Goal: Task Accomplishment & Management: Use online tool/utility

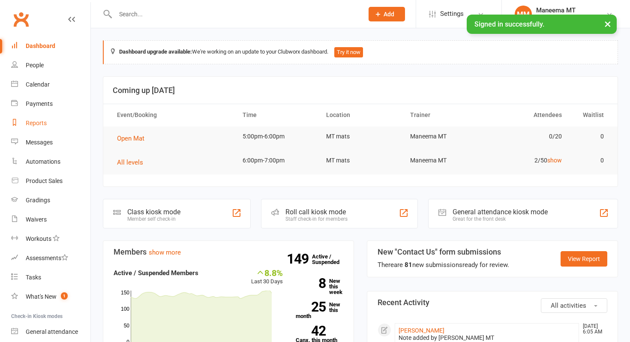
click at [52, 121] on link "Reports" at bounding box center [50, 123] width 79 height 19
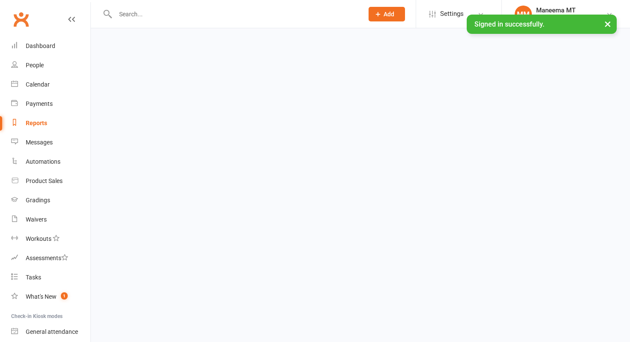
select select "100"
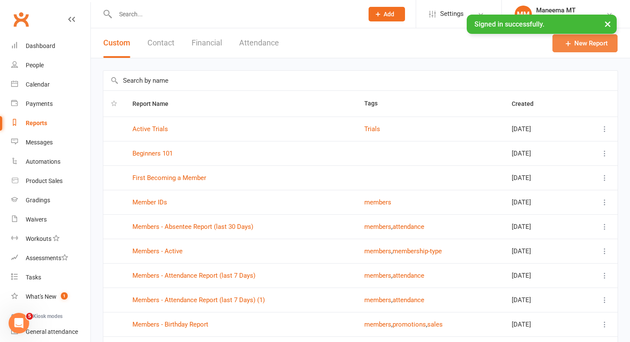
click at [593, 45] on link "New Report" at bounding box center [584, 43] width 65 height 18
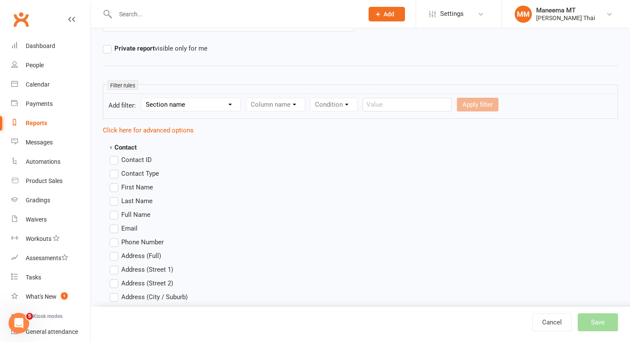
scroll to position [100, 0]
click at [135, 190] on label "First Name" at bounding box center [131, 186] width 43 height 10
click at [115, 181] on input "First Name" at bounding box center [113, 181] width 6 height 0
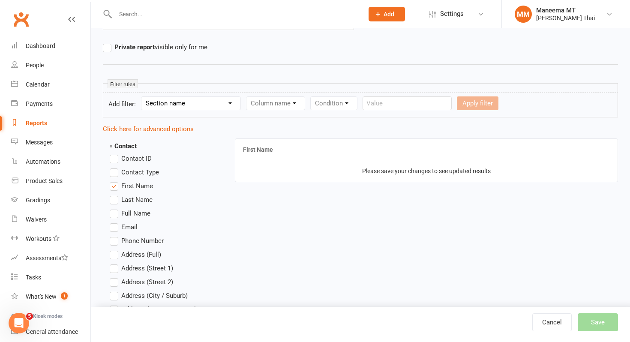
click at [133, 201] on span "Last Name" at bounding box center [136, 199] width 31 height 9
click at [115, 195] on input "Last Name" at bounding box center [113, 195] width 6 height 0
click at [129, 228] on span "Email" at bounding box center [129, 226] width 16 height 9
click at [115, 222] on input "Email" at bounding box center [113, 222] width 6 height 0
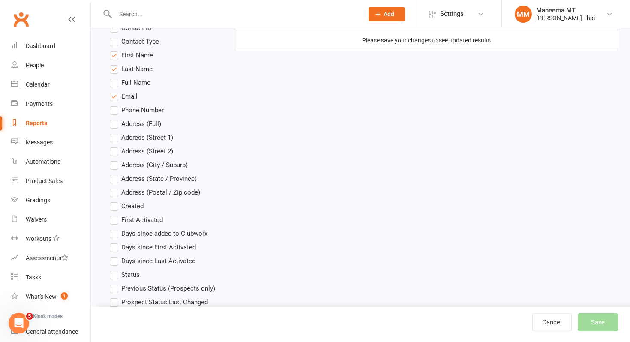
scroll to position [229, 0]
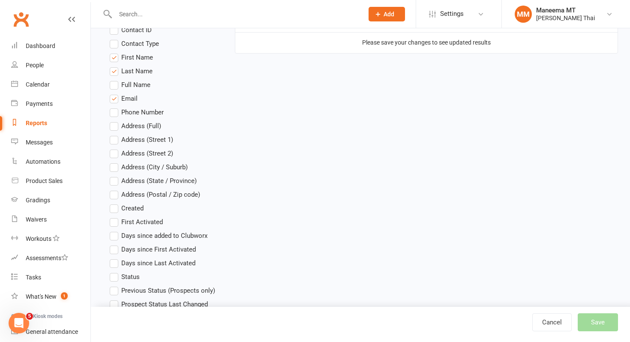
click at [129, 224] on span "First Activated" at bounding box center [142, 221] width 42 height 9
click at [115, 217] on input "First Activated" at bounding box center [113, 217] width 6 height 0
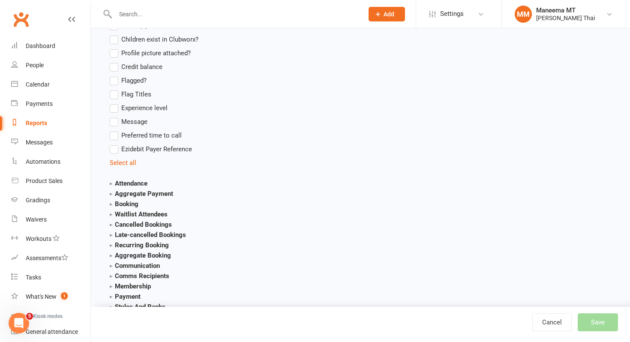
scroll to position [843, 0]
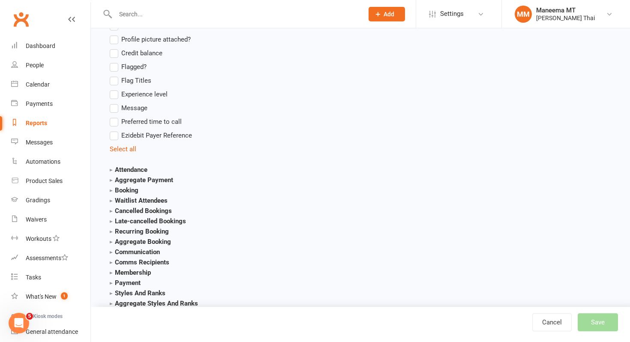
click at [124, 272] on strong "Membership" at bounding box center [130, 273] width 41 height 8
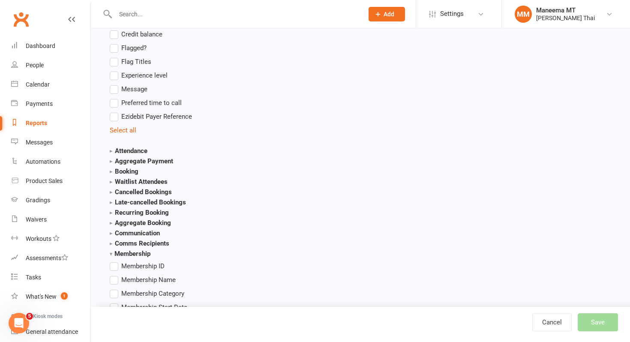
click at [121, 281] on span "Membership Name" at bounding box center [148, 279] width 54 height 9
click at [115, 275] on input "Membership Name" at bounding box center [113, 275] width 6 height 0
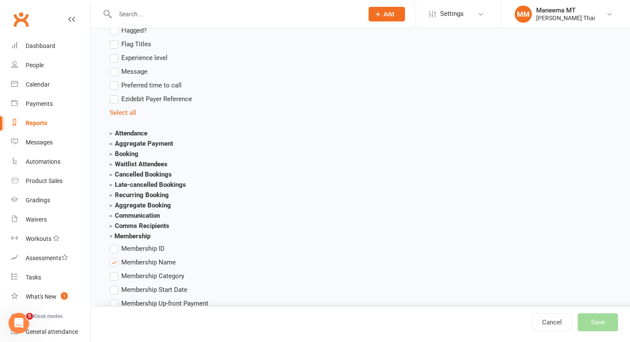
scroll to position [889, 0]
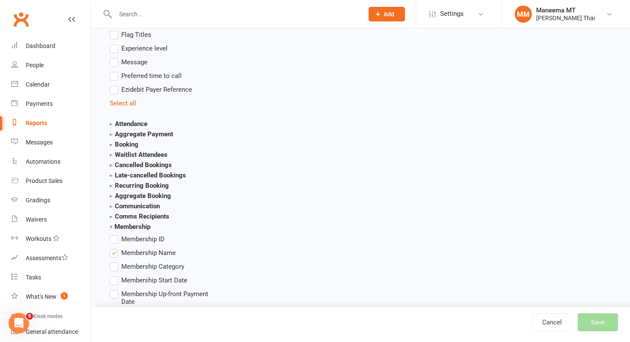
click at [124, 267] on span "Membership Category" at bounding box center [152, 265] width 63 height 9
click at [115, 261] on input "Membership Category" at bounding box center [113, 261] width 6 height 0
click at [130, 284] on label "Membership Start Date" at bounding box center [149, 280] width 78 height 10
click at [115, 275] on input "Membership Start Date" at bounding box center [113, 275] width 6 height 0
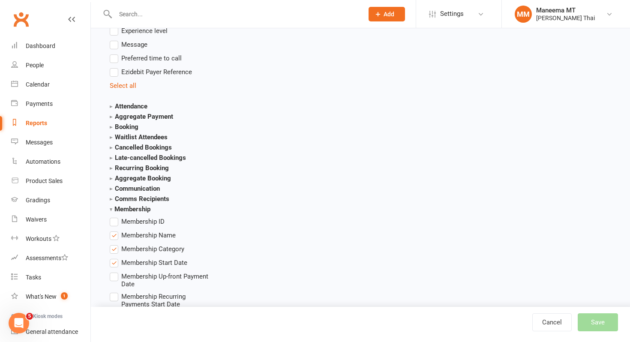
click at [130, 283] on span "Membership Up-front Payment Date" at bounding box center [168, 279] width 94 height 17
click at [115, 271] on input "Membership Up-front Payment Date" at bounding box center [113, 271] width 6 height 0
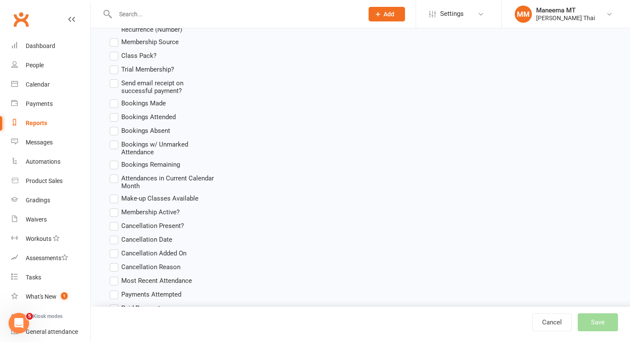
scroll to position [1385, 0]
click at [144, 208] on span "Membership Active?" at bounding box center [150, 211] width 58 height 9
click at [115, 207] on input "Membership Active?" at bounding box center [113, 207] width 6 height 0
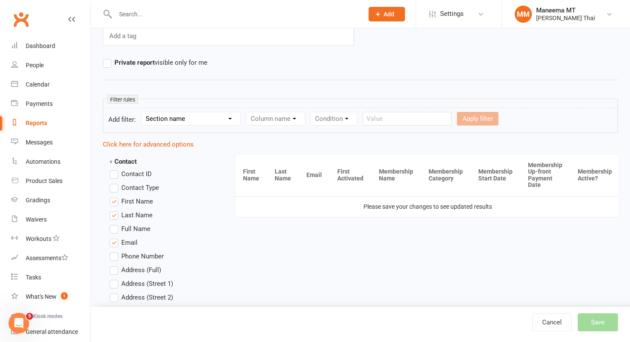
scroll to position [0, 0]
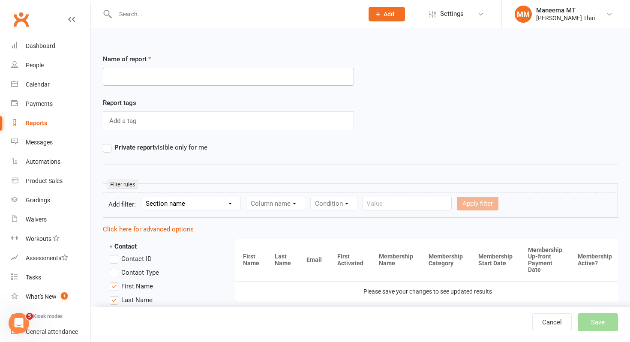
click at [261, 77] on input "text" at bounding box center [228, 77] width 251 height 18
click at [594, 322] on button "Save" at bounding box center [598, 322] width 40 height 18
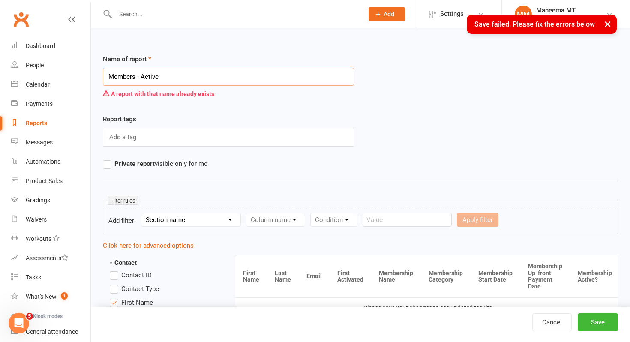
click at [178, 78] on input "Members - Active" at bounding box center [228, 77] width 251 height 18
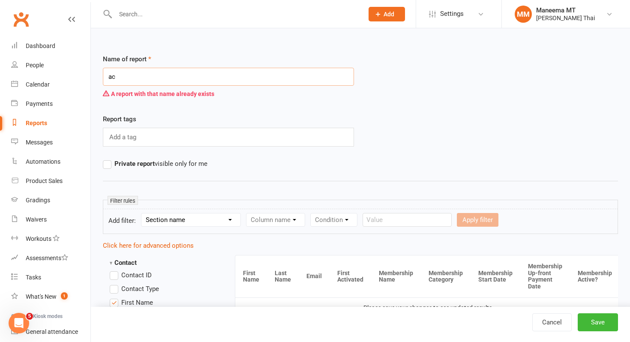
type input "a"
type input "Active members - 2025"
click at [600, 315] on button "Save" at bounding box center [598, 322] width 40 height 18
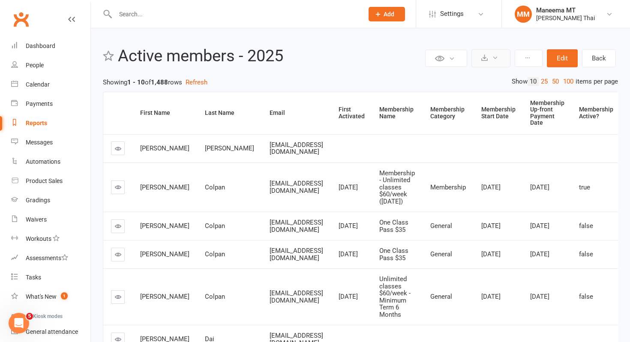
click at [478, 63] on button at bounding box center [490, 58] width 39 height 18
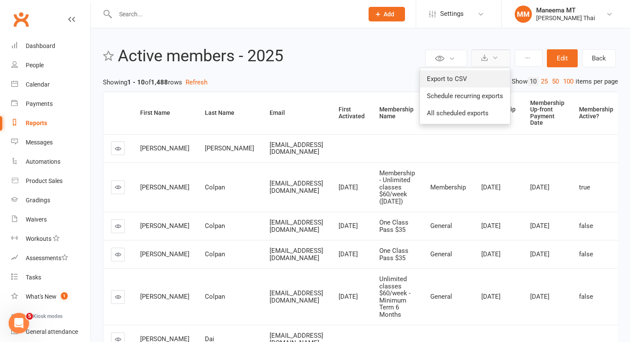
click at [479, 77] on link "Export to CSV" at bounding box center [465, 78] width 90 height 17
